Goal: Task Accomplishment & Management: Manage account settings

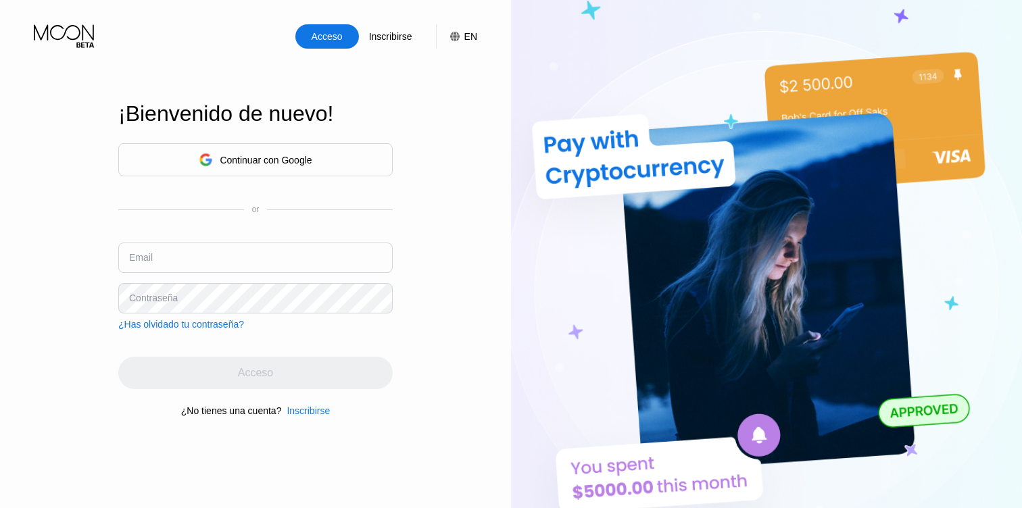
click at [329, 255] on input "text" at bounding box center [255, 258] width 274 height 30
paste input "[EMAIL_ADDRESS][DOMAIN_NAME]"
type input "[EMAIL_ADDRESS][DOMAIN_NAME]"
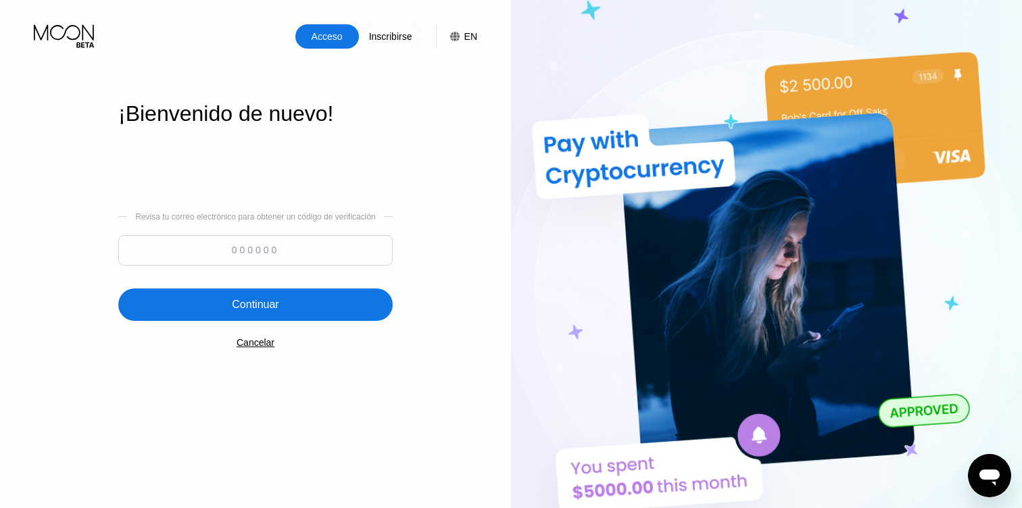
click at [358, 262] on input at bounding box center [255, 250] width 274 height 30
paste input "547360"
type input "547360"
click at [332, 312] on div "Continuar" at bounding box center [255, 305] width 274 height 32
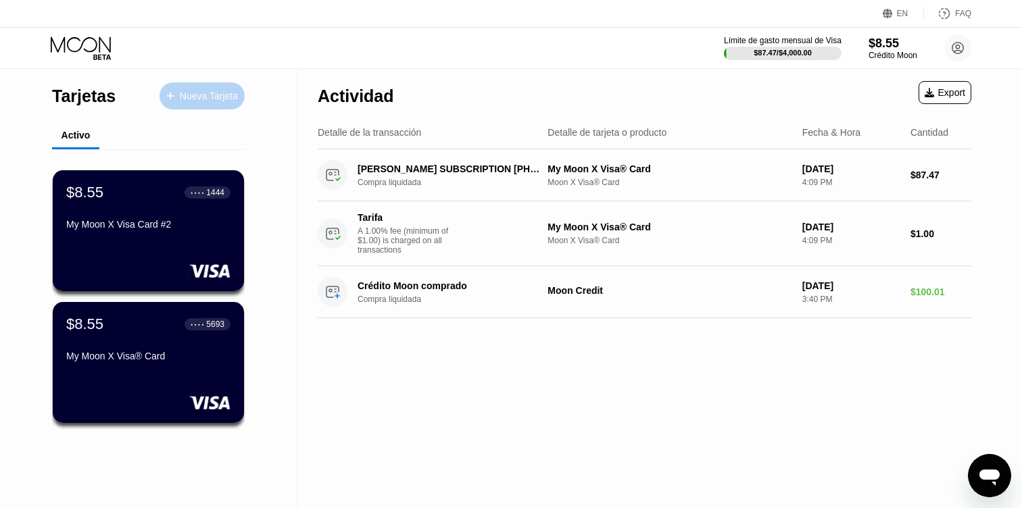
click at [203, 101] on div "Nueva Tarjeta" at bounding box center [209, 96] width 58 height 11
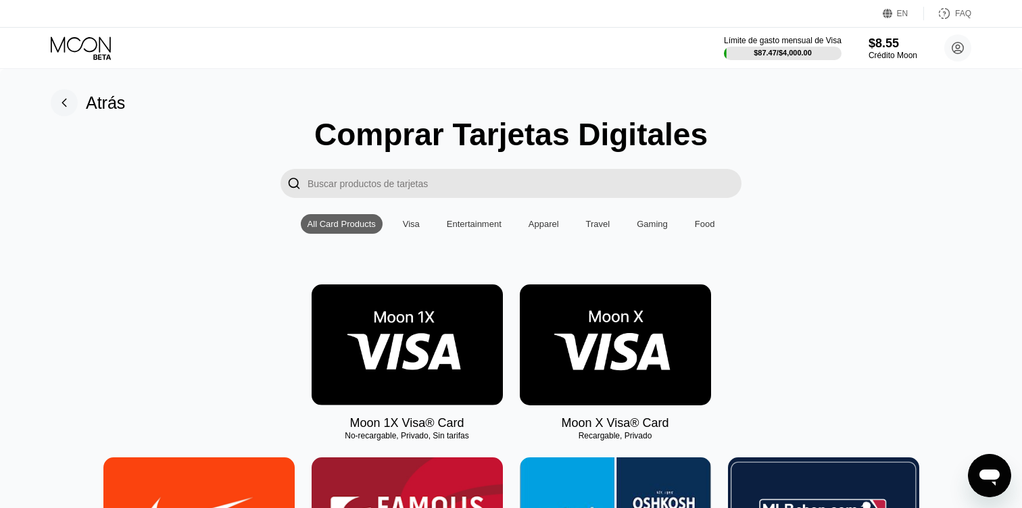
click at [619, 333] on img at bounding box center [615, 344] width 191 height 121
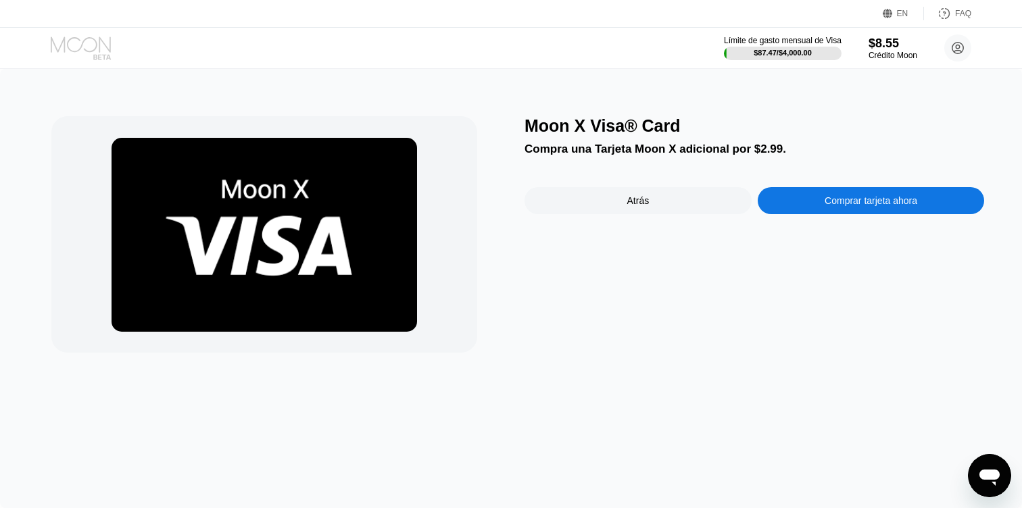
click at [108, 47] on icon at bounding box center [82, 48] width 63 height 24
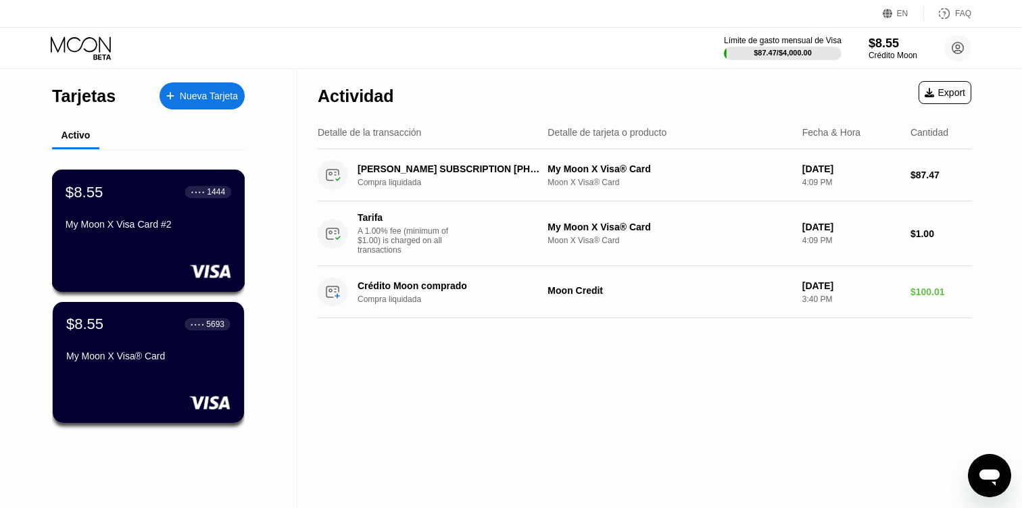
click at [134, 206] on div "$8.55 ● ● ● ● 1444 My Moon X Visa Card #2" at bounding box center [149, 209] width 166 height 52
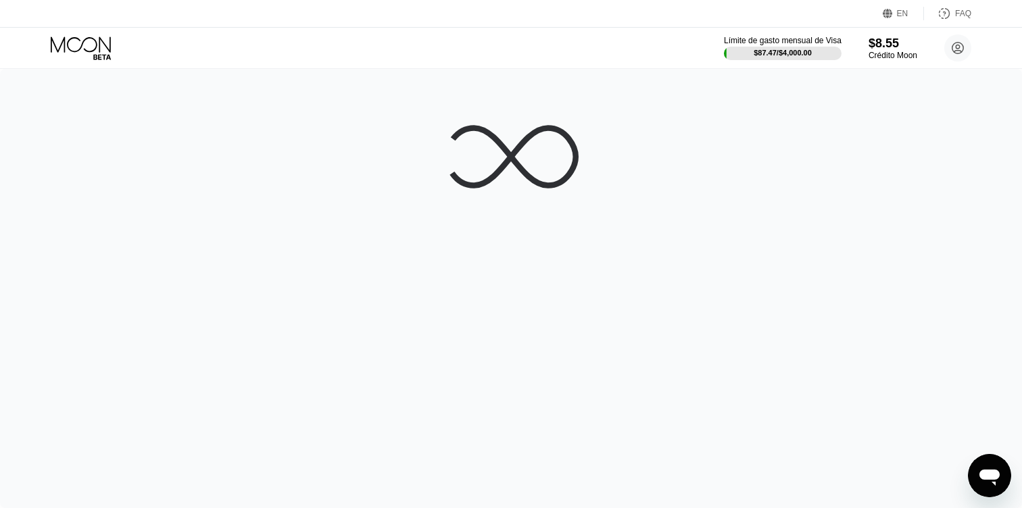
click at [85, 45] on icon at bounding box center [82, 48] width 63 height 24
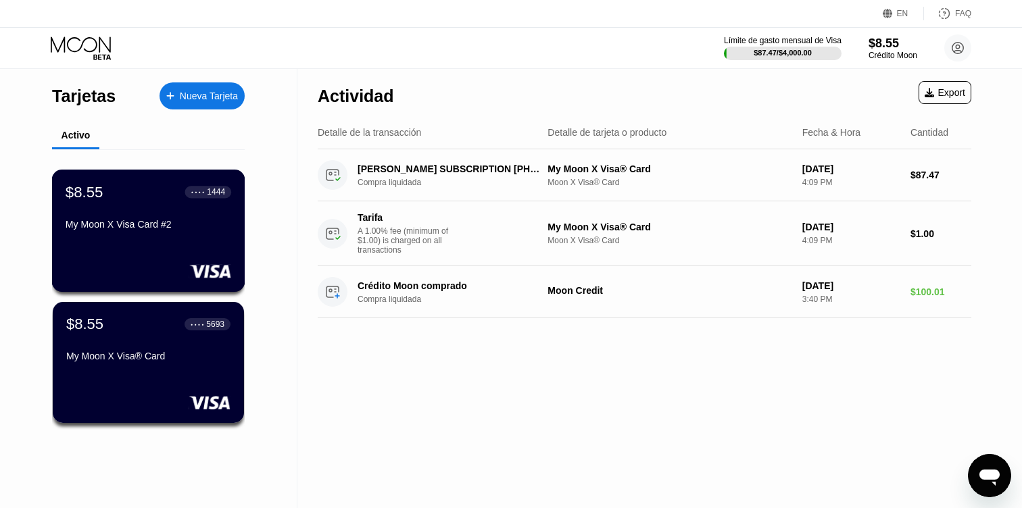
click at [180, 223] on div "My Moon X Visa Card #2" at bounding box center [149, 224] width 166 height 11
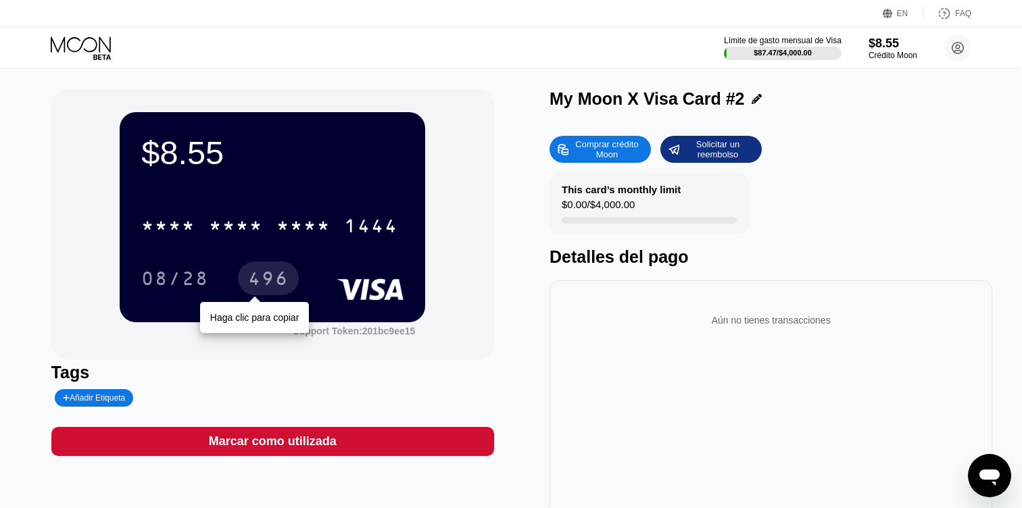
click at [276, 236] on div "* * * * * * * * * * * * 1444" at bounding box center [269, 226] width 273 height 34
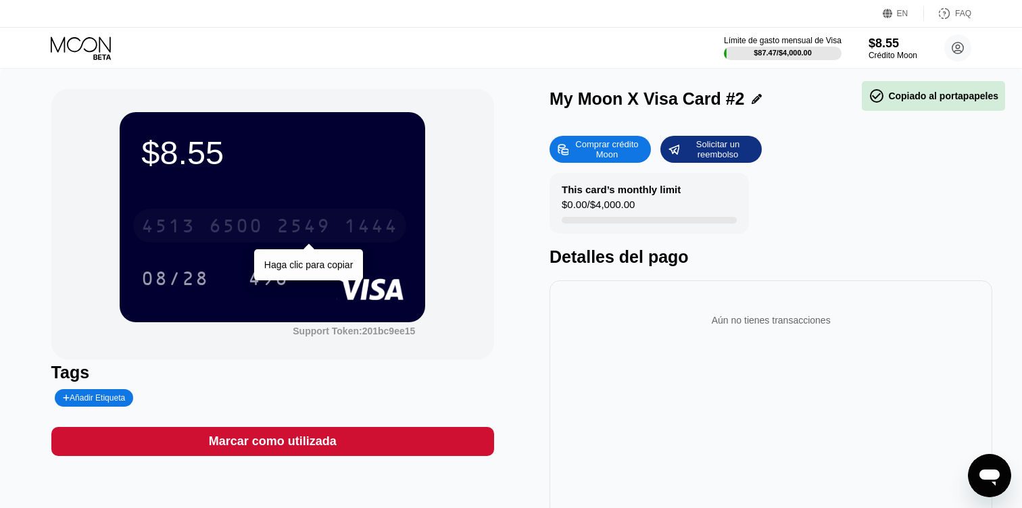
click at [345, 226] on div "1444" at bounding box center [371, 228] width 54 height 22
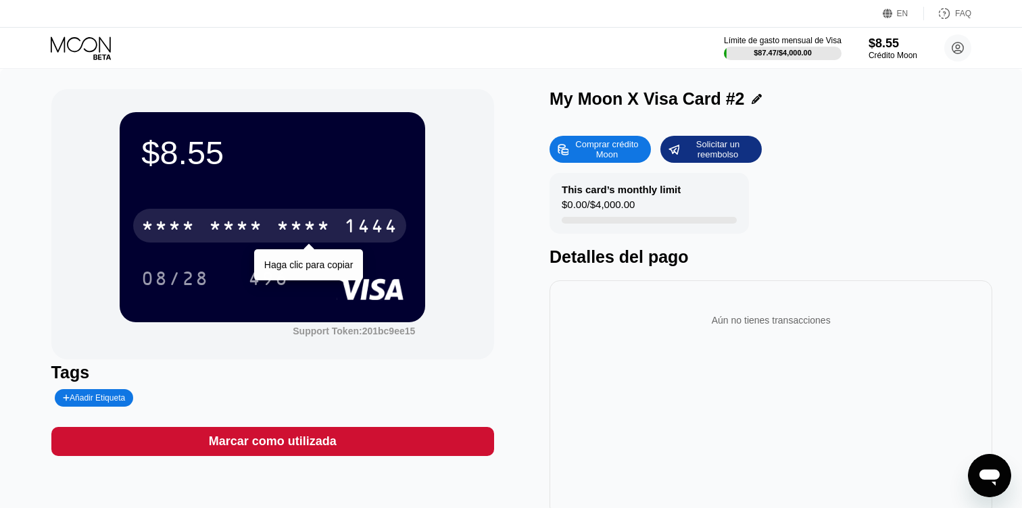
click at [299, 214] on div "* * * * * * * * * * * * 1444" at bounding box center [269, 226] width 273 height 34
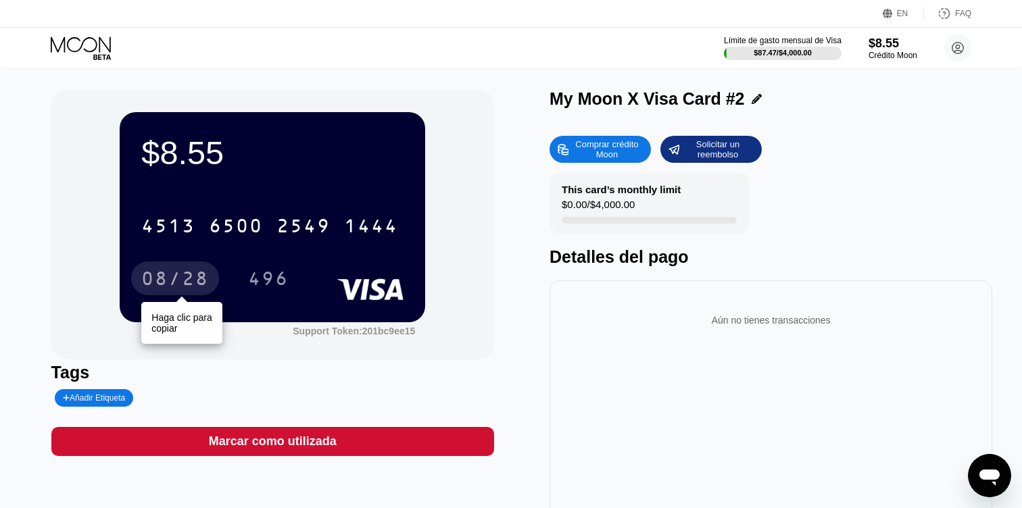
click at [170, 272] on div "08/28" at bounding box center [175, 281] width 68 height 22
